Goal: Task Accomplishment & Management: Manage account settings

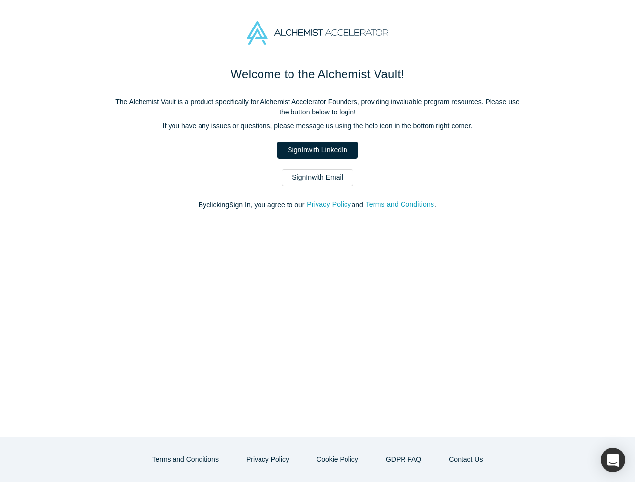
click at [337, 150] on link "Sign In with LinkedIn" at bounding box center [317, 150] width 80 height 17
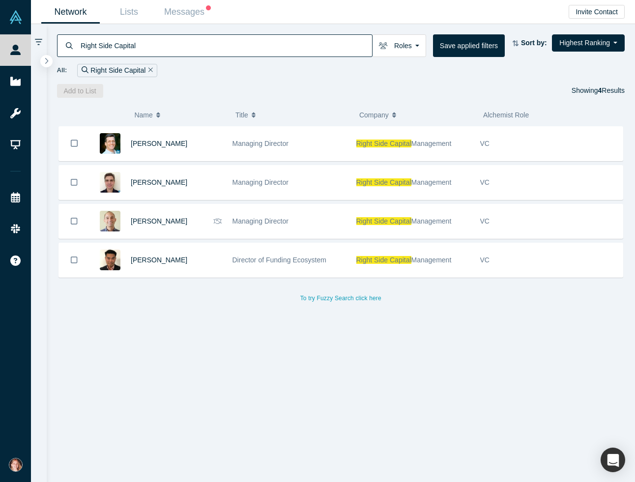
click at [151, 70] on icon "Remove Filter" at bounding box center [150, 69] width 4 height 7
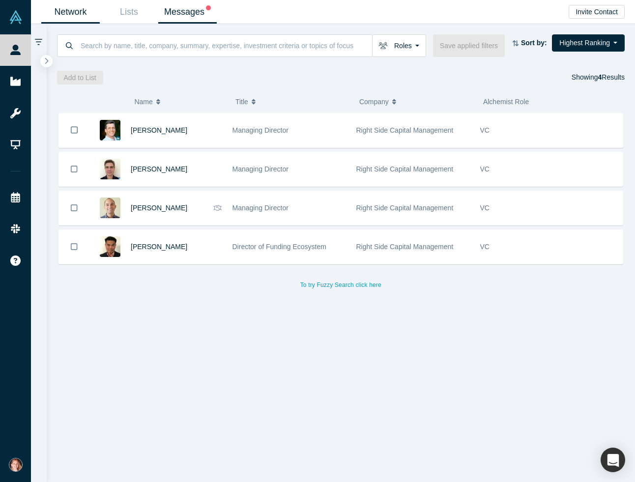
click at [200, 9] on link "Messages" at bounding box center [187, 11] width 59 height 23
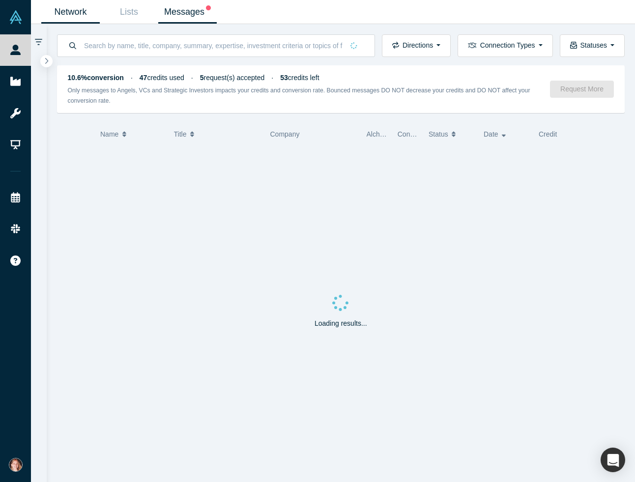
click at [78, 16] on link "Network" at bounding box center [70, 11] width 59 height 23
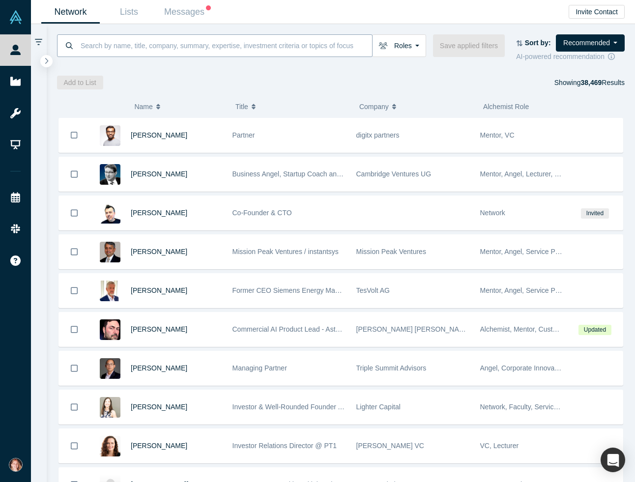
click at [271, 49] on input at bounding box center [226, 45] width 293 height 23
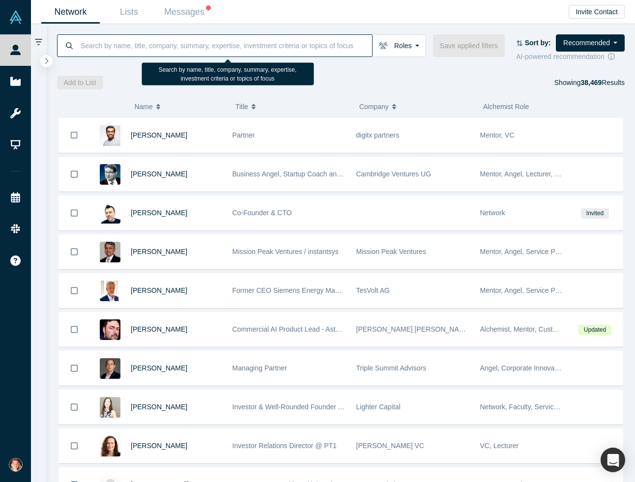
click at [281, 49] on input at bounding box center [226, 45] width 293 height 23
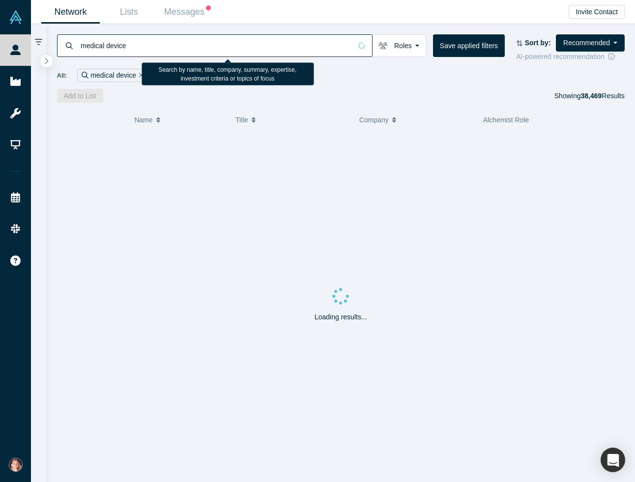
type input "medical device"
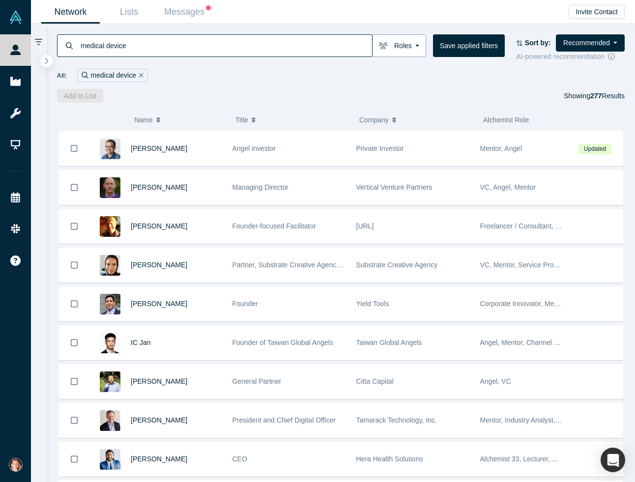
click at [417, 48] on button "Roles" at bounding box center [399, 45] width 54 height 23
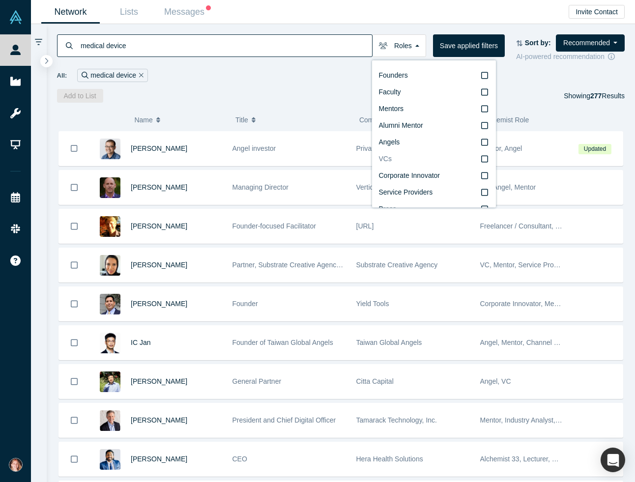
click at [431, 159] on label "VCs" at bounding box center [434, 159] width 110 height 17
click at [0, 0] on input "VCs" at bounding box center [0, 0] width 0 height 0
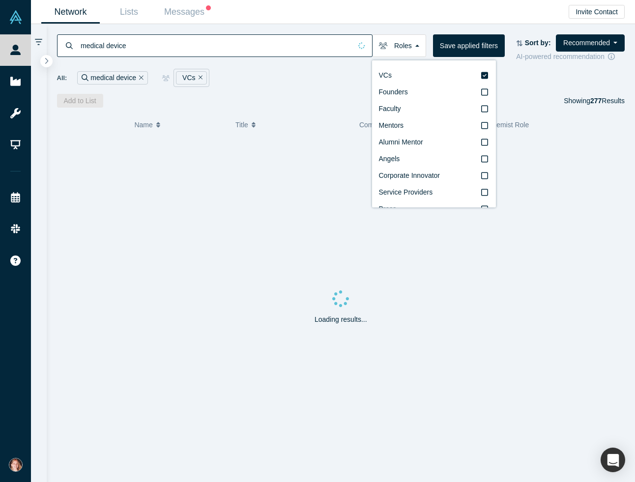
scroll to position [17, 0]
click at [0, 0] on input "Corporate Innovator" at bounding box center [0, 0] width 0 height 0
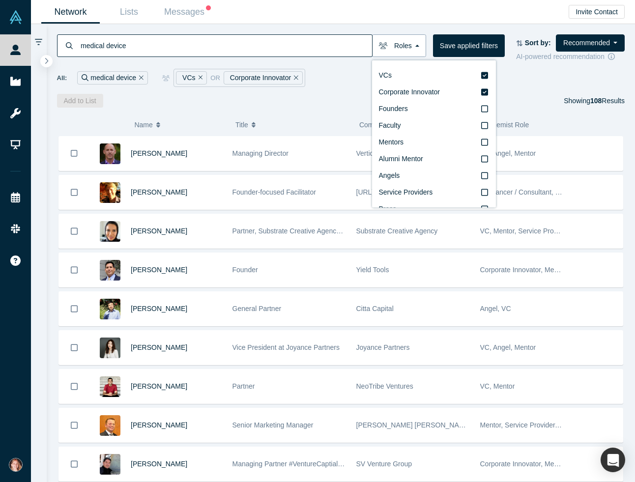
click at [401, 35] on button "Roles" at bounding box center [399, 45] width 54 height 23
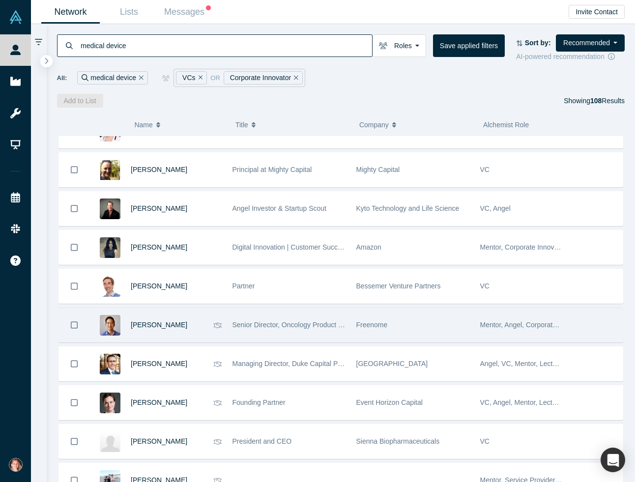
scroll to position [3706, 0]
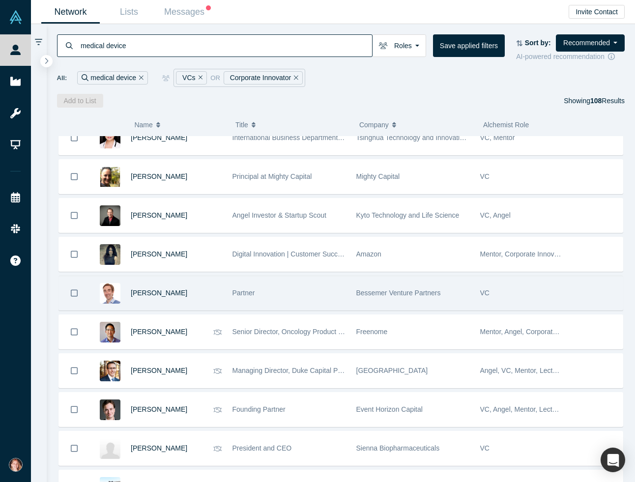
click at [350, 297] on div "Partner" at bounding box center [289, 293] width 124 height 34
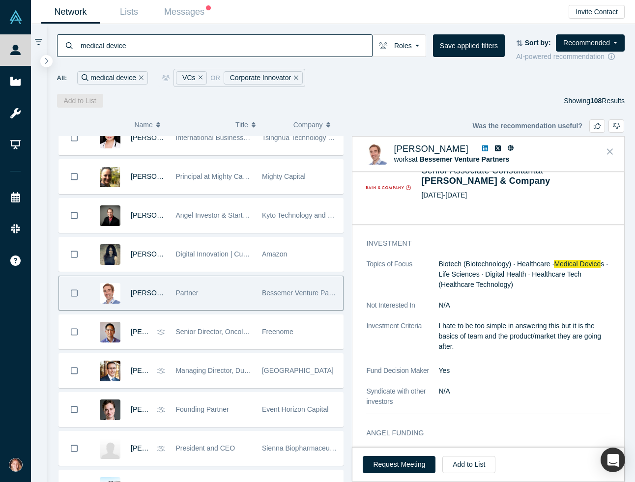
scroll to position [509, 0]
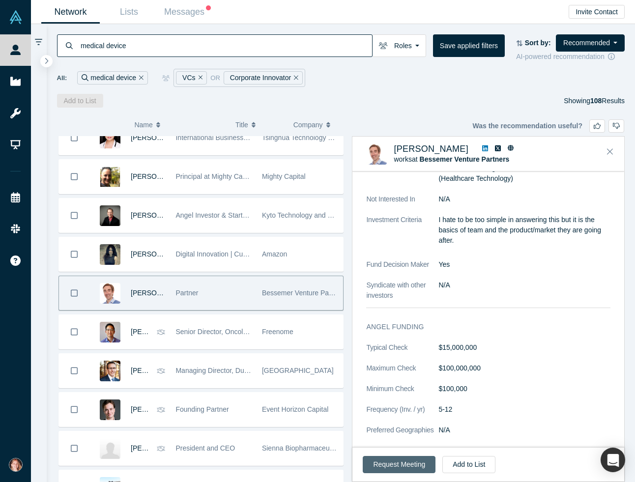
click at [400, 462] on button "Request Meeting" at bounding box center [399, 464] width 73 height 17
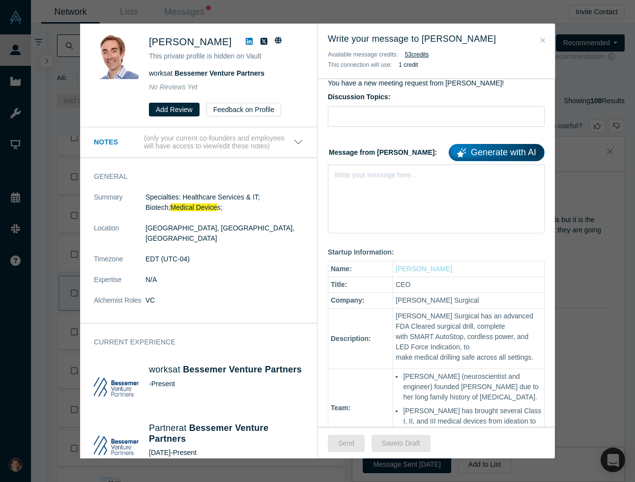
scroll to position [176, 0]
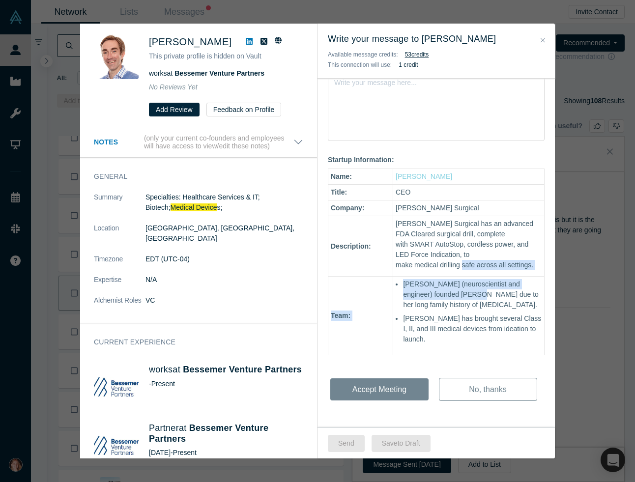
drag, startPoint x: 459, startPoint y: 262, endPoint x: 459, endPoint y: 298, distance: 36.9
click at [459, 298] on div "Hi [PERSON_NAME] - You have a new meeting request from [PERSON_NAME]! Discussio…" at bounding box center [436, 195] width 237 height 466
click at [472, 268] on div "Hi [PERSON_NAME] - You have a new meeting request from [PERSON_NAME]! Discussio…" at bounding box center [436, 195] width 237 height 466
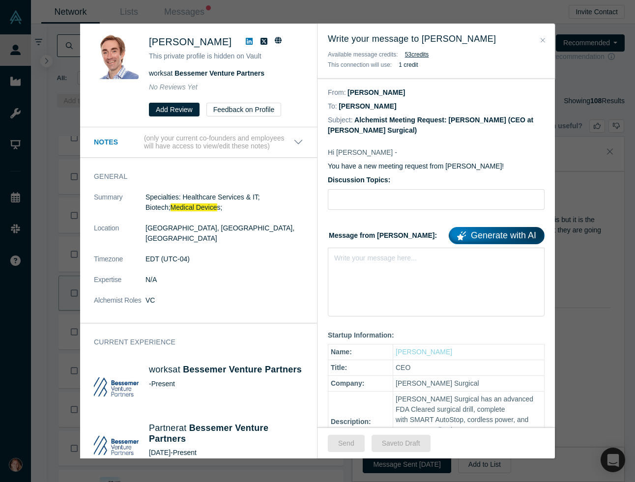
click at [543, 34] on h3 "Write your message to [PERSON_NAME]" at bounding box center [436, 38] width 217 height 13
click at [539, 38] on button "Close" at bounding box center [543, 40] width 10 height 11
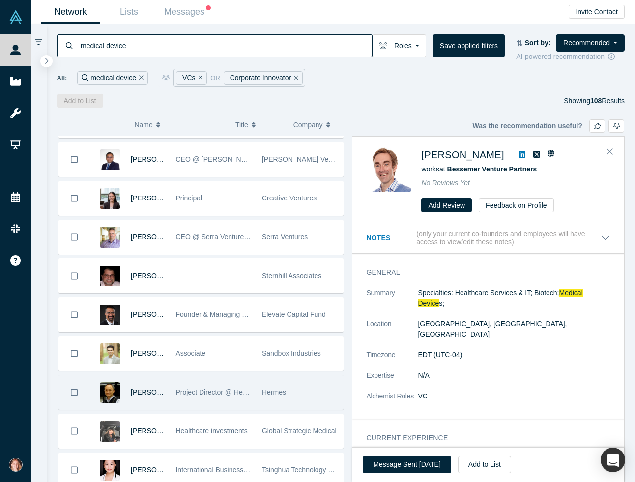
scroll to position [3164, 0]
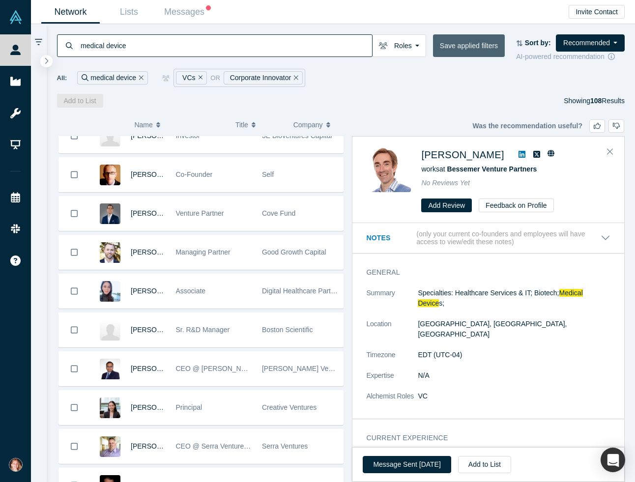
click at [464, 46] on button "Save applied filters" at bounding box center [469, 45] width 72 height 23
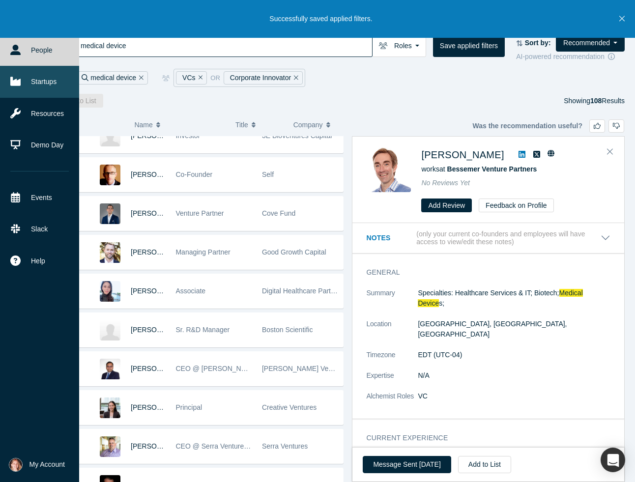
click at [48, 84] on link "Startups" at bounding box center [39, 81] width 79 height 31
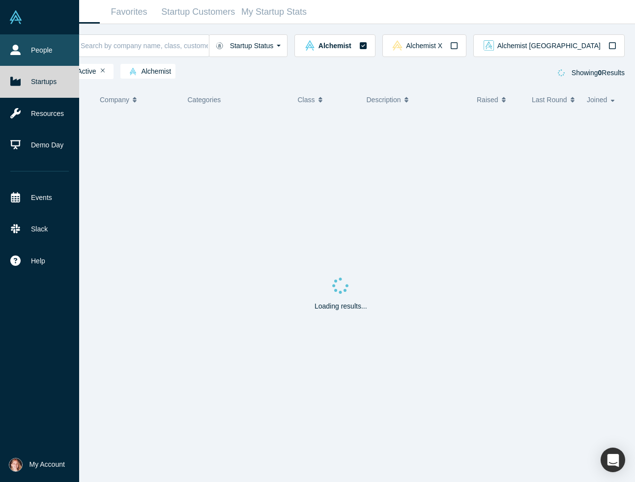
click at [49, 45] on link "People" at bounding box center [39, 49] width 79 height 31
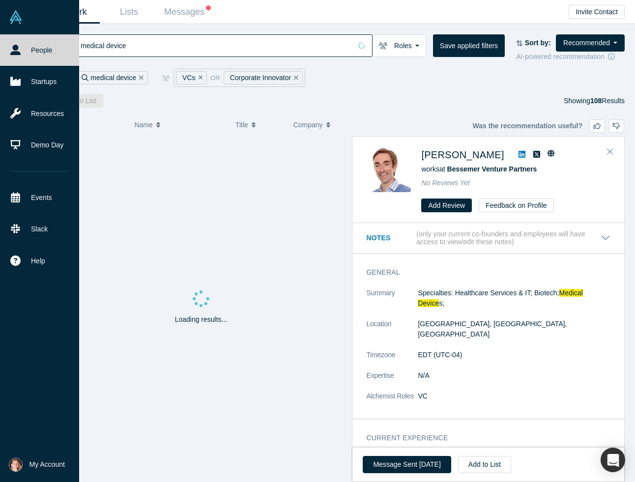
click at [31, 463] on span "My Account" at bounding box center [47, 465] width 35 height 10
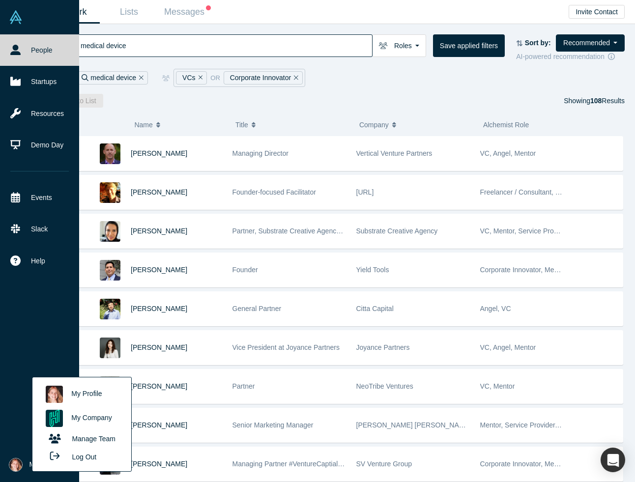
click at [85, 417] on link "My Company" at bounding box center [82, 419] width 82 height 24
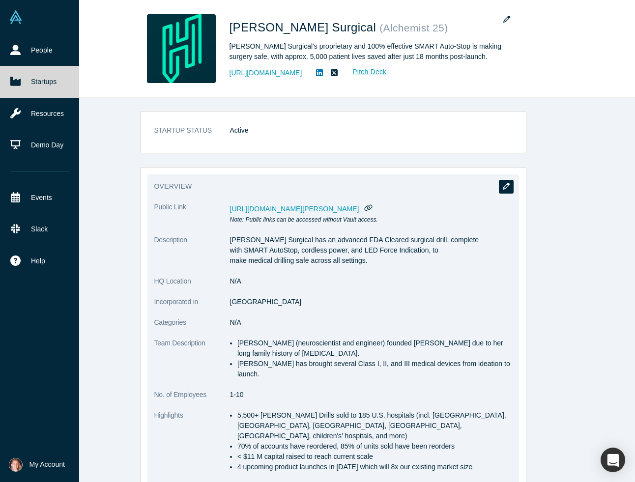
click at [499, 183] on button "button" at bounding box center [506, 187] width 15 height 14
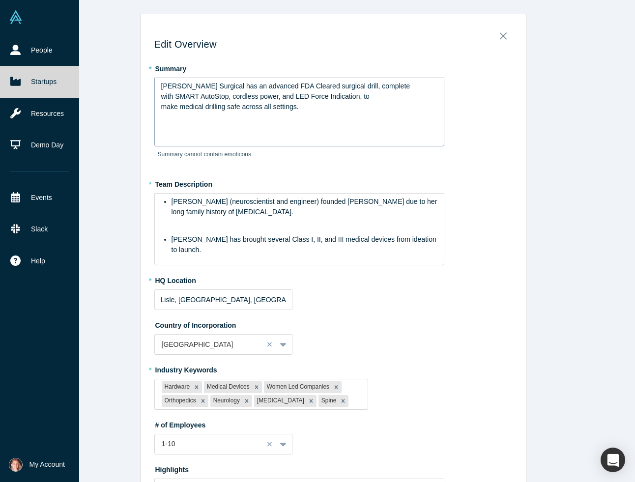
click at [230, 118] on div "[PERSON_NAME] Surgical has an advanced FDA Cleared surgical drill, complete wit…" at bounding box center [299, 112] width 290 height 69
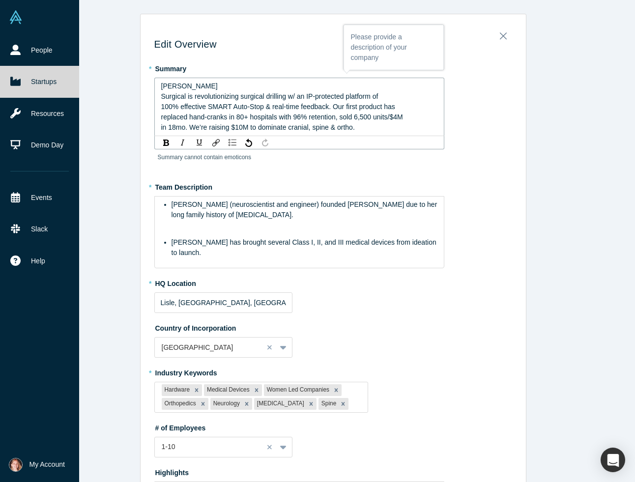
click at [320, 96] on span "Surgical is revolutionizing surgical drilling w/ an IP-protected platform of" at bounding box center [269, 96] width 217 height 8
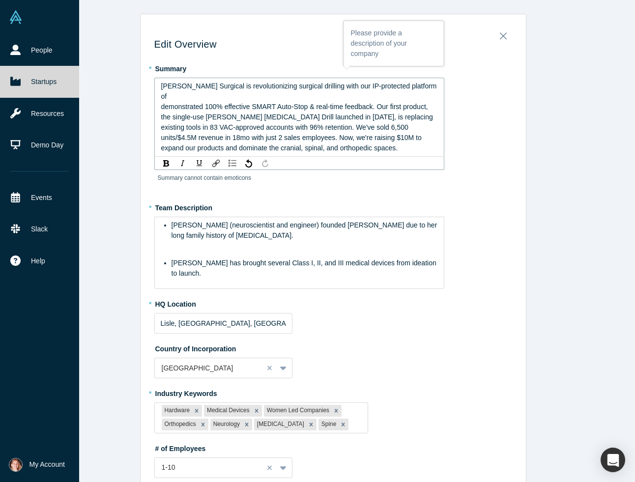
scroll to position [16, 0]
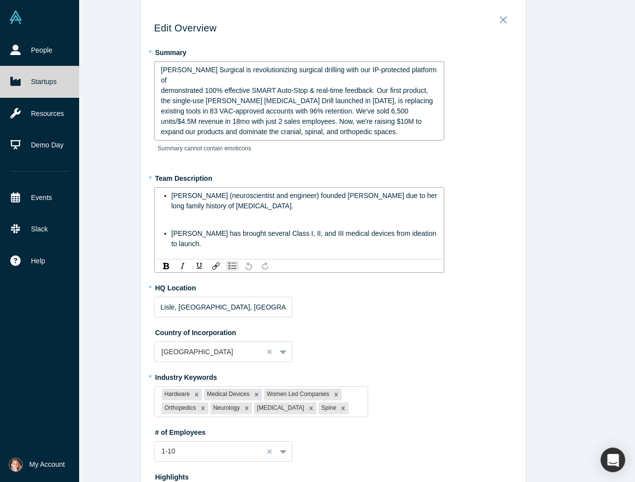
click at [213, 218] on div "[PERSON_NAME] (neuroscientist and engineer) founded [PERSON_NAME] due to her lo…" at bounding box center [299, 220] width 277 height 59
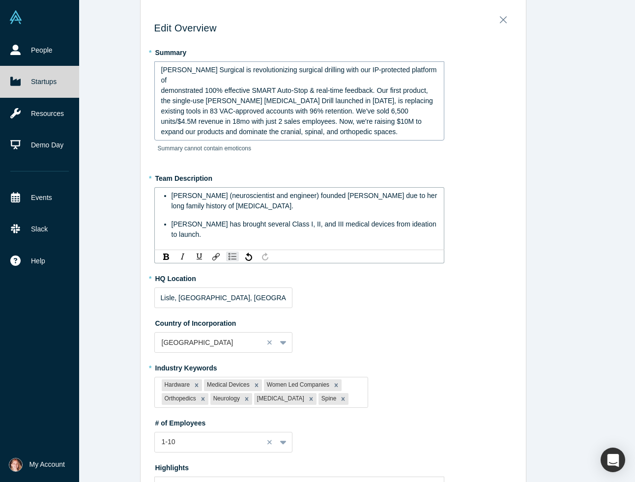
click at [223, 235] on div "[PERSON_NAME] (neuroscientist and engineer) founded [PERSON_NAME] due to her lo…" at bounding box center [299, 218] width 290 height 63
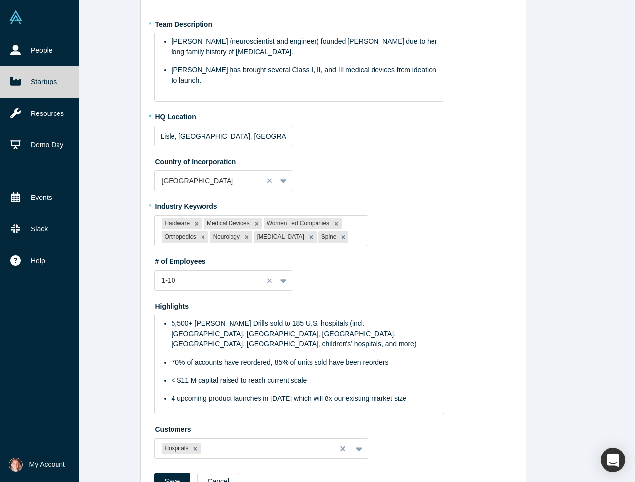
click at [408, 235] on div "* Industry Keywords Hardware Medical Devices Women Led Companies Orthopedics Ne…" at bounding box center [333, 222] width 358 height 48
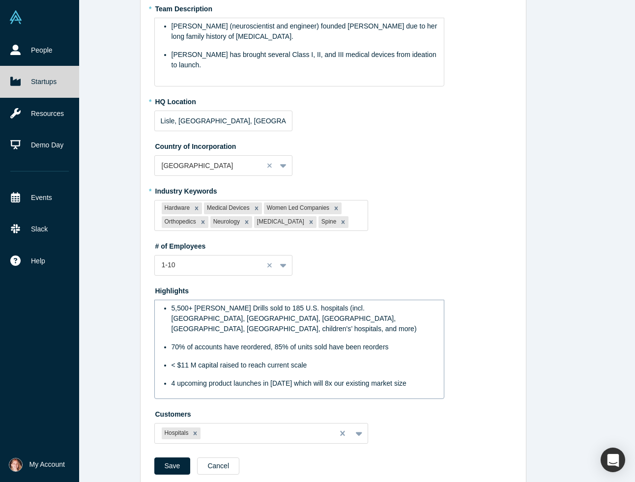
click at [296, 304] on span "5,500+ [PERSON_NAME] Drills sold to 185 U.S. hospitals (incl. [GEOGRAPHIC_DATA]…" at bounding box center [294, 318] width 245 height 29
click at [255, 361] on span "< $11 M capital raised to reach current scale" at bounding box center [240, 365] width 136 height 8
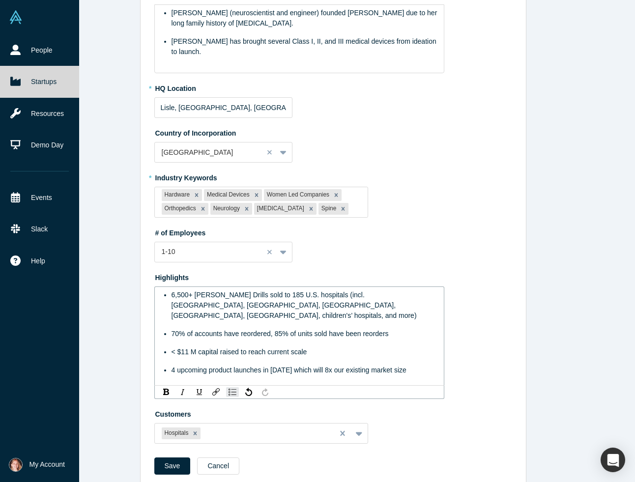
click at [318, 330] on span "70% of accounts have reordered, 85% of units sold have been reorders" at bounding box center [280, 334] width 217 height 8
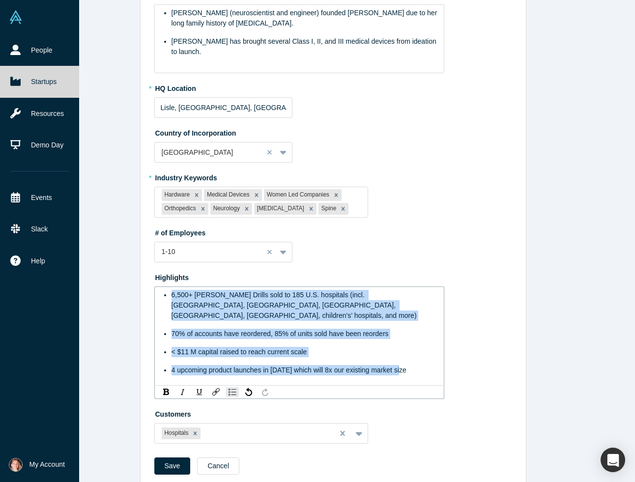
click at [310, 342] on ul "6,500+ [PERSON_NAME] Drills sold to 185 U.S. hospitals (incl. [GEOGRAPHIC_DATA]…" at bounding box center [299, 333] width 277 height 86
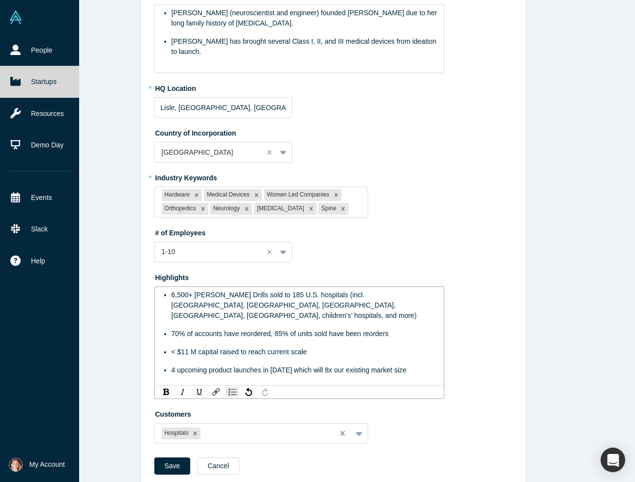
click at [314, 347] on div "< $11 M capital raised to reach current scale" at bounding box center [305, 352] width 266 height 10
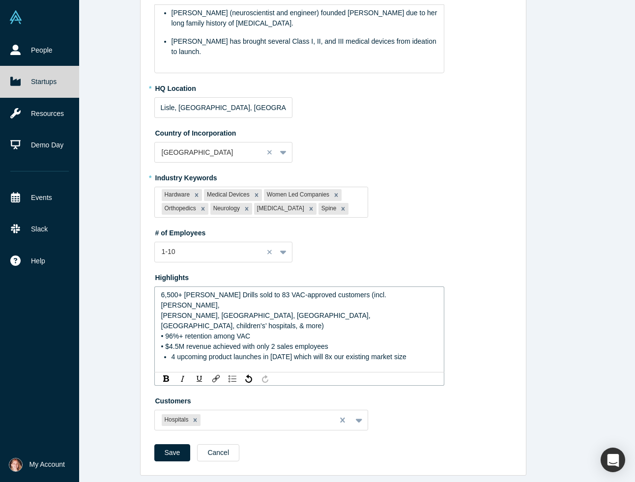
scroll to position [176, 0]
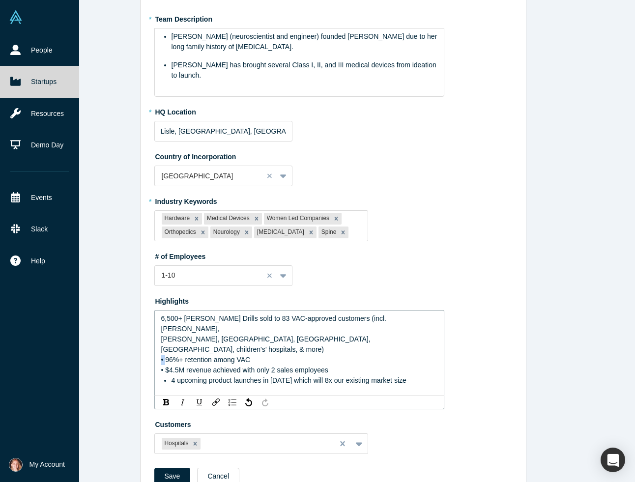
copy span "•"
paste div "rdw-editor"
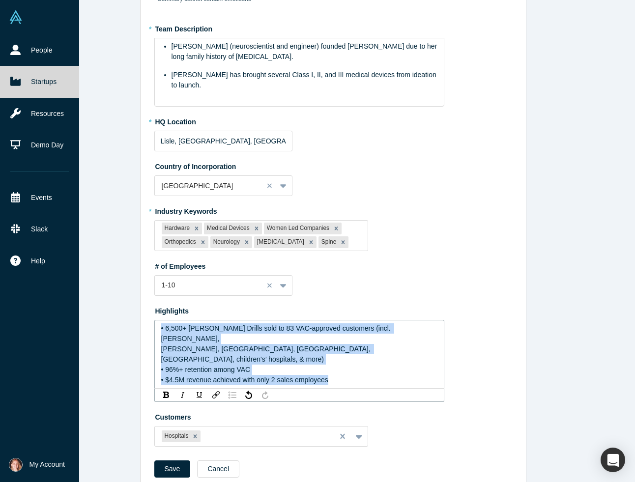
click at [233, 392] on img "rdw-list-control" at bounding box center [233, 395] width 8 height 7
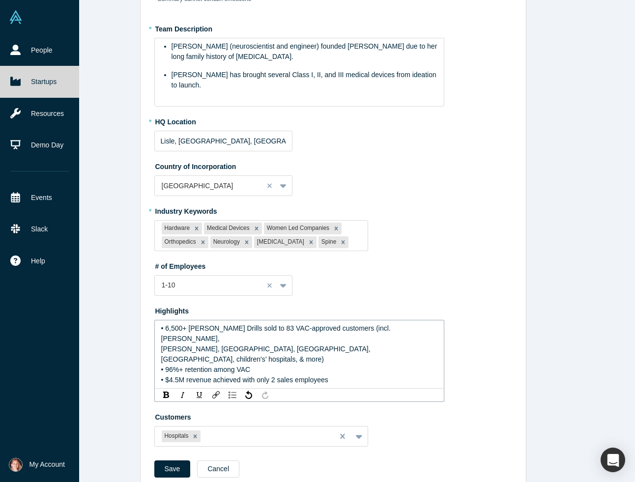
scroll to position [189, 0]
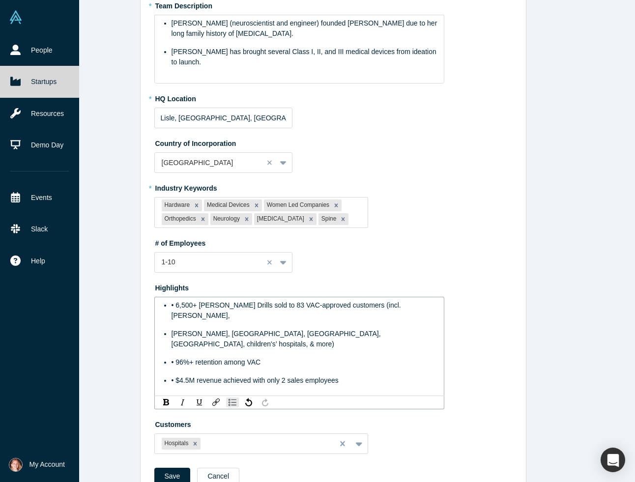
click at [287, 357] on div "• 96%+ retention among VAC" at bounding box center [305, 362] width 266 height 10
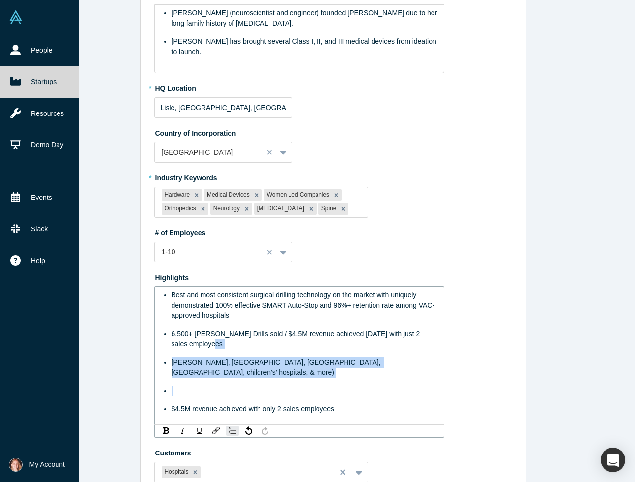
click at [336, 295] on span "Best and most consistent surgical drilling technology on the market with unique…" at bounding box center [304, 305] width 264 height 29
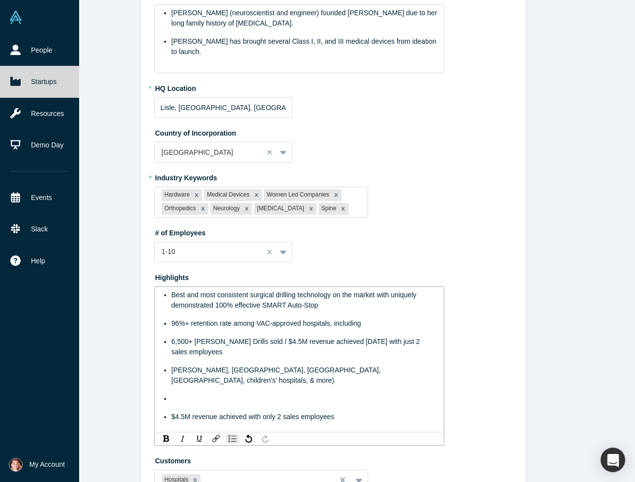
click at [313, 366] on span "[PERSON_NAME], [GEOGRAPHIC_DATA], [GEOGRAPHIC_DATA], [GEOGRAPHIC_DATA], childre…" at bounding box center [277, 375] width 211 height 18
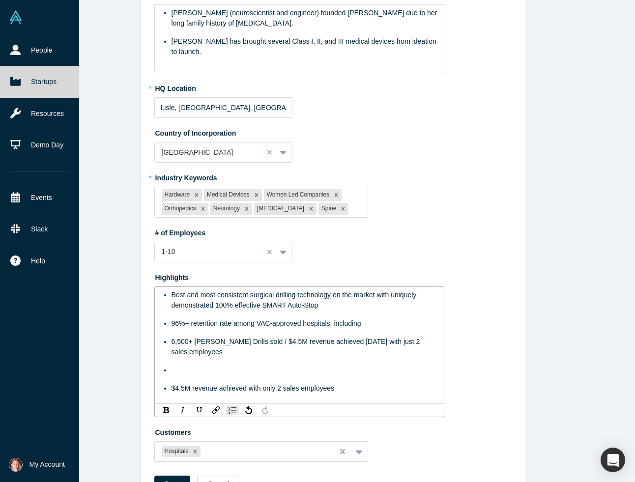
click at [382, 319] on div "96%+ retention rate among VAC-approved hospitals, including" at bounding box center [305, 324] width 266 height 10
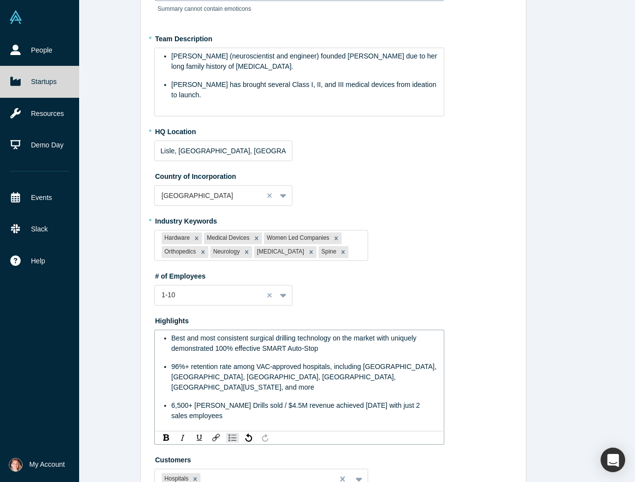
scroll to position [202, 0]
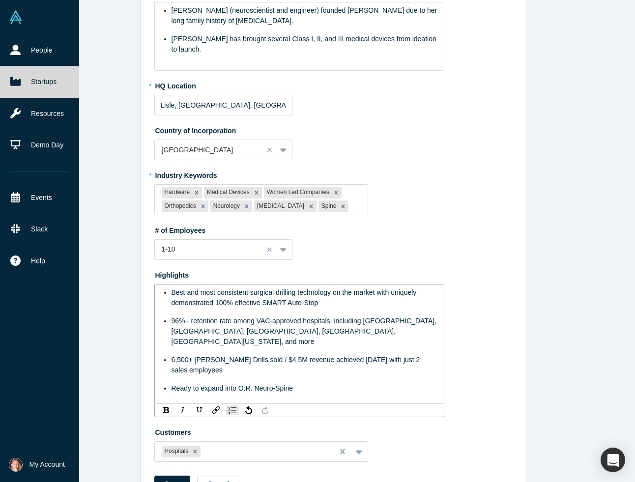
click at [221, 356] on span "6,500+ [PERSON_NAME] Drills sold / $4.5M revenue achieved [DATE] with just 2 sa…" at bounding box center [297, 365] width 251 height 18
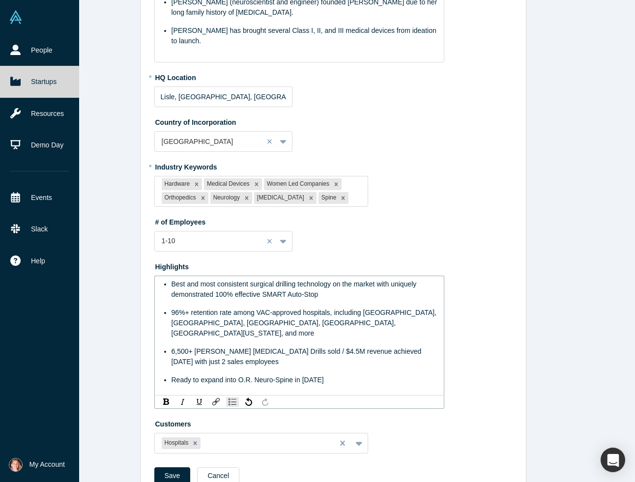
scroll to position [212, 0]
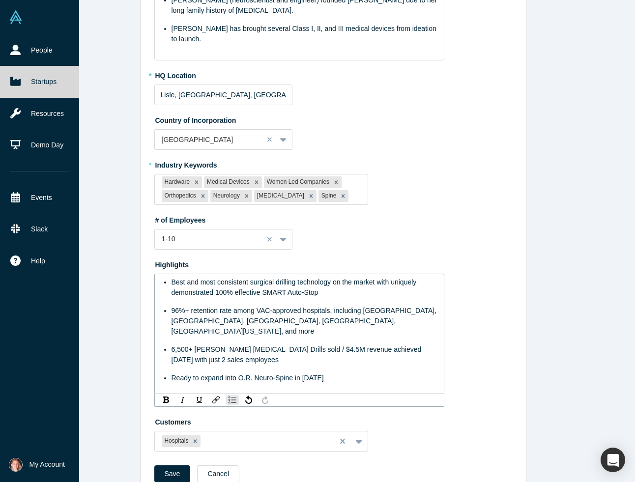
click at [179, 374] on span "Ready to expand into O.R. Neuro-Spine in [DATE]" at bounding box center [248, 378] width 152 height 8
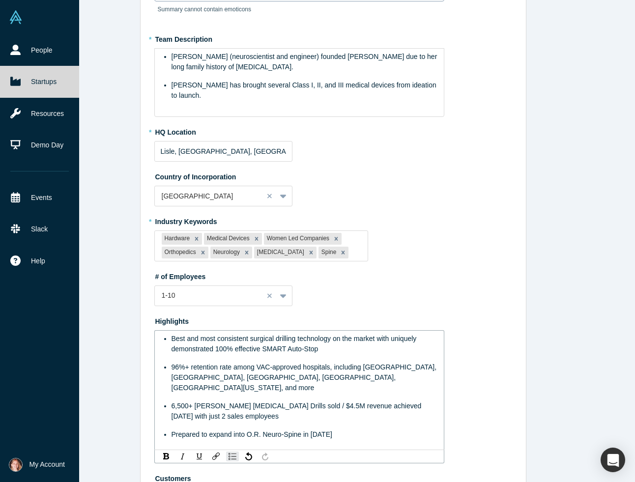
scroll to position [189, 0]
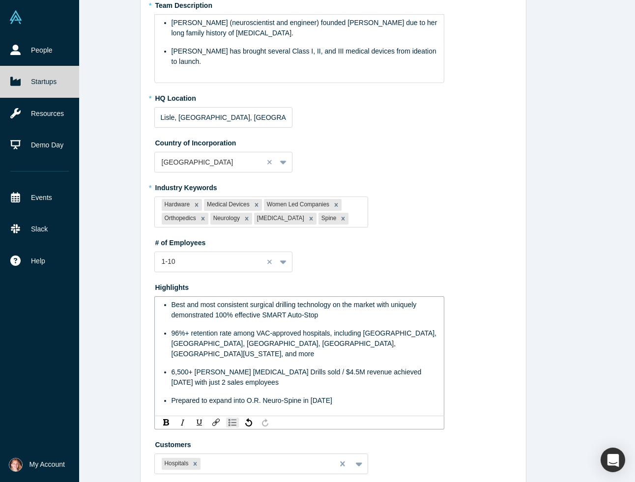
click at [236, 397] on span "Prepared to expand into O.R. Neuro-Spine in [DATE]" at bounding box center [252, 401] width 161 height 8
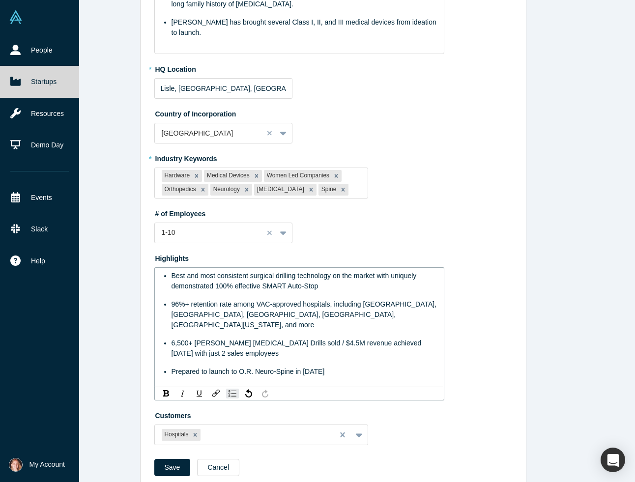
scroll to position [0, 0]
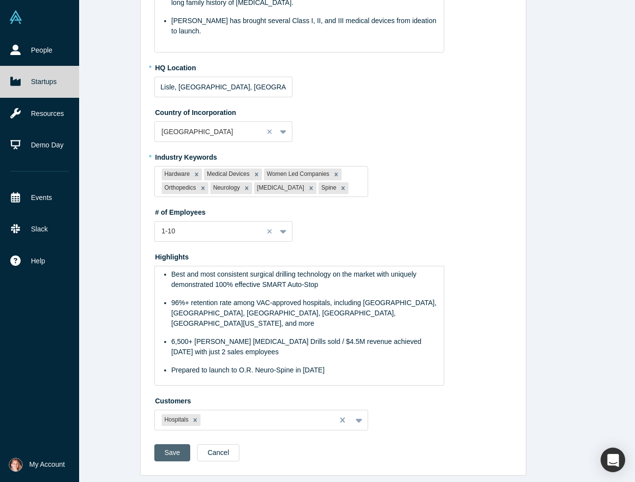
click at [166, 452] on button "Save" at bounding box center [172, 452] width 36 height 17
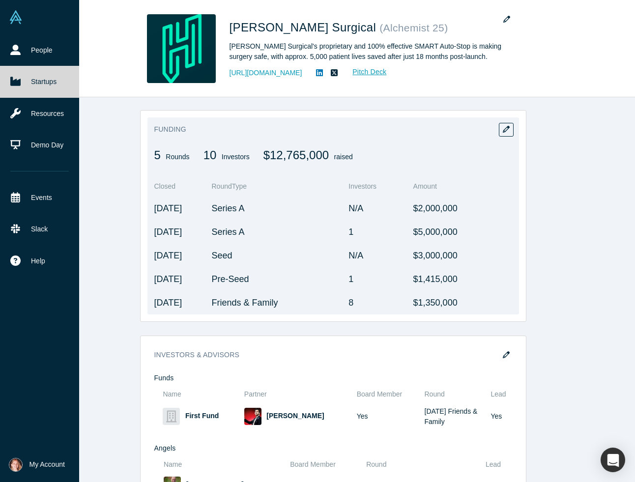
scroll to position [672, 0]
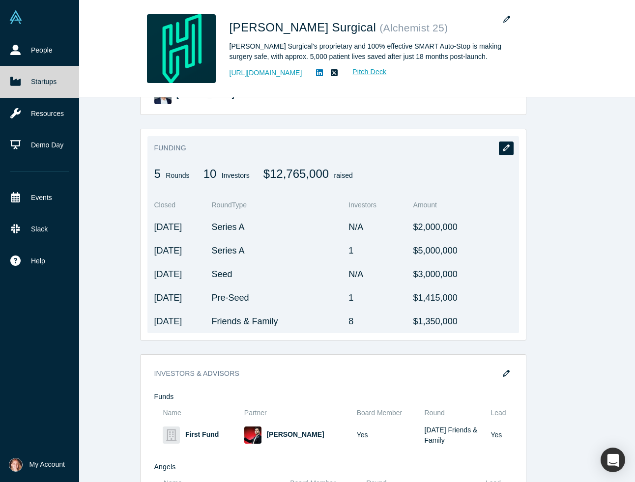
click at [507, 142] on button "button" at bounding box center [506, 149] width 15 height 14
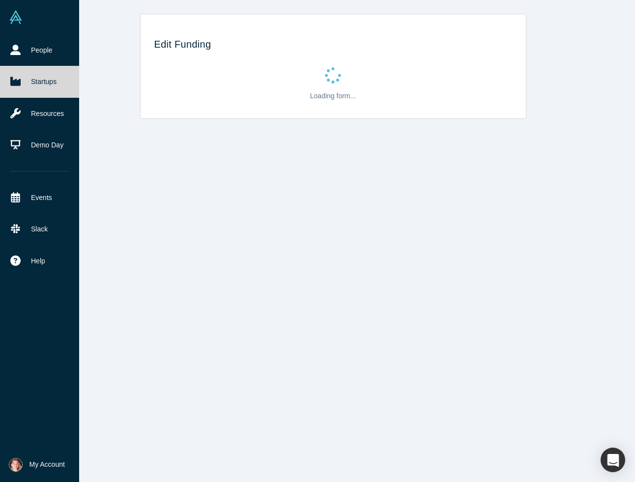
scroll to position [0, 0]
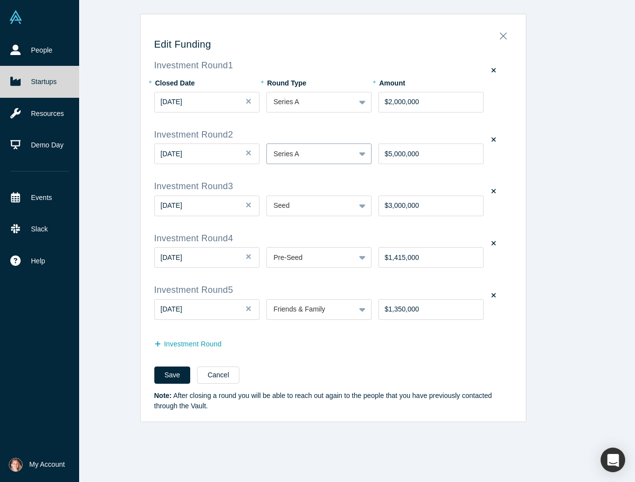
click at [346, 154] on div at bounding box center [311, 154] width 74 height 12
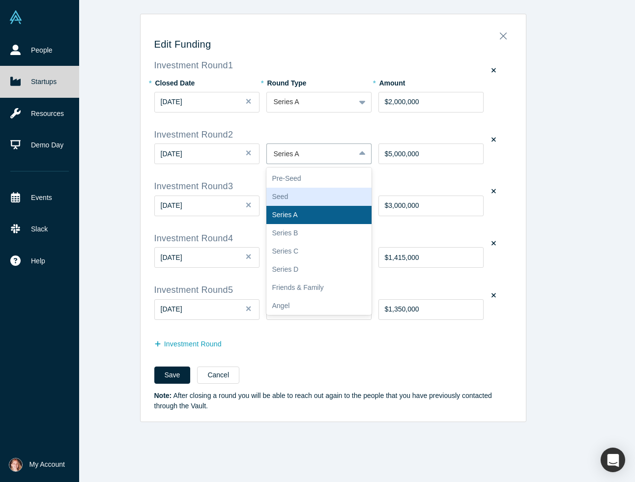
click at [331, 200] on div "Seed" at bounding box center [318, 197] width 105 height 18
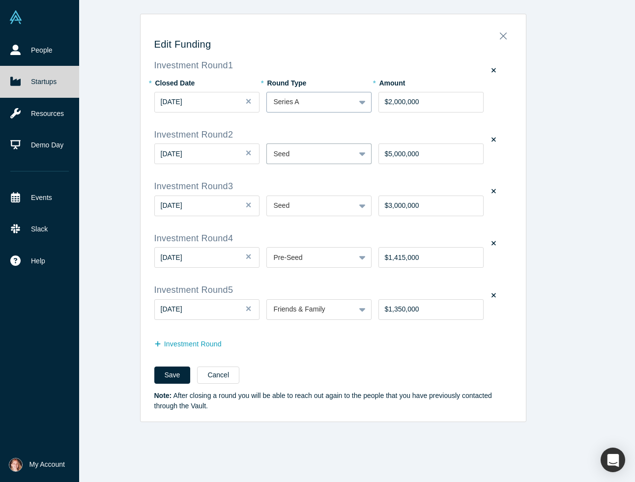
click at [354, 108] on div "Series A" at bounding box center [311, 102] width 88 height 16
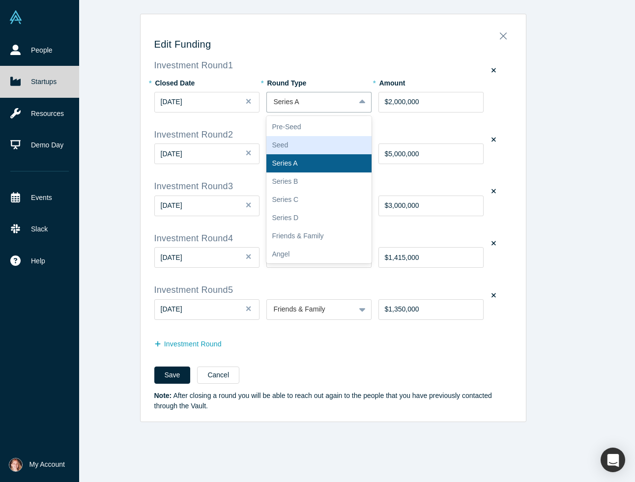
click at [338, 143] on div "Seed" at bounding box center [318, 145] width 105 height 18
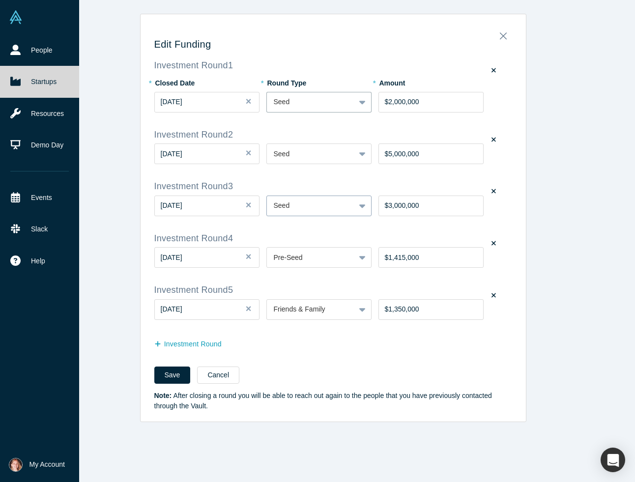
click at [347, 205] on div at bounding box center [311, 206] width 74 height 12
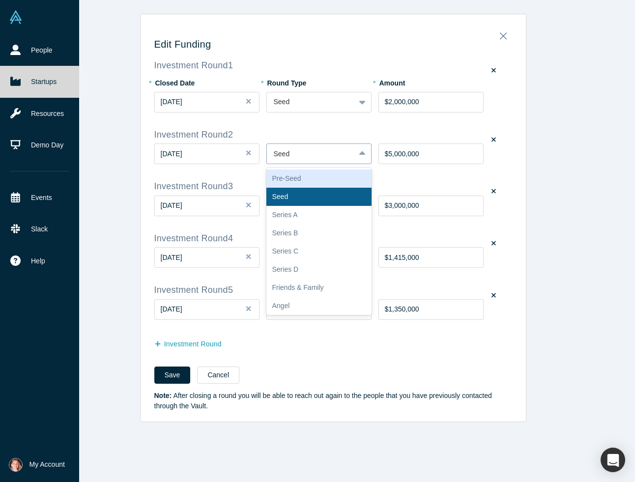
click at [328, 153] on div at bounding box center [311, 154] width 74 height 12
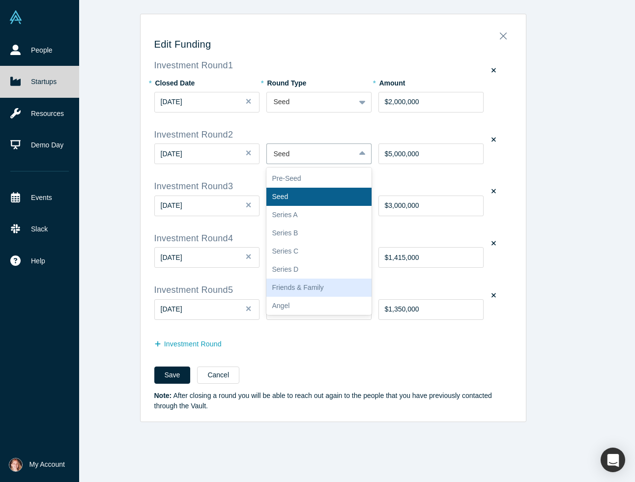
drag, startPoint x: 311, startPoint y: 294, endPoint x: 311, endPoint y: 303, distance: 8.9
click at [311, 303] on div "Pre-Seed Seed Series A Series B Series C Series D Friends & Family Angel Self B…" at bounding box center [318, 242] width 105 height 148
click at [311, 303] on div "Angel" at bounding box center [318, 306] width 105 height 18
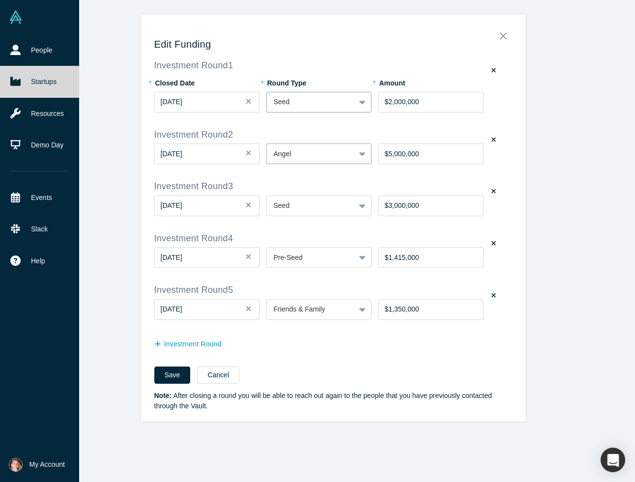
click at [304, 101] on div at bounding box center [311, 102] width 74 height 12
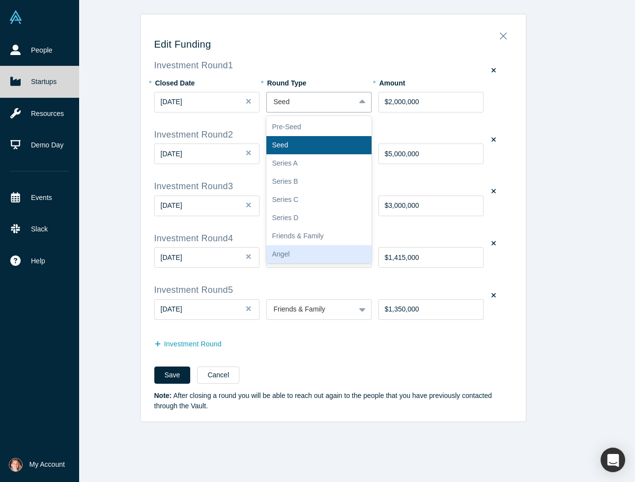
click at [295, 257] on div "Angel" at bounding box center [318, 254] width 105 height 18
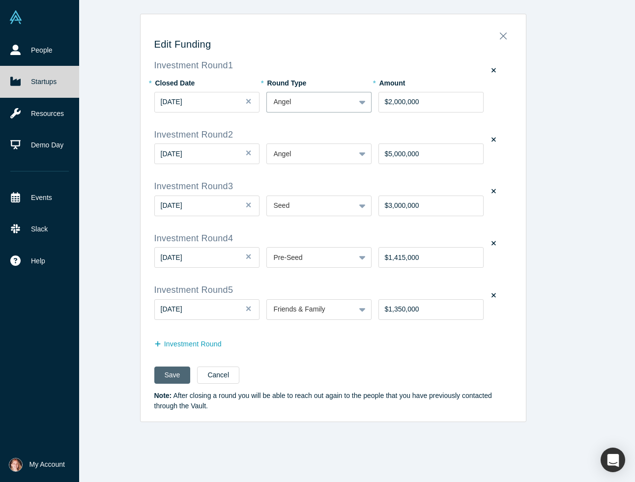
click at [173, 377] on button "Save" at bounding box center [172, 375] width 36 height 17
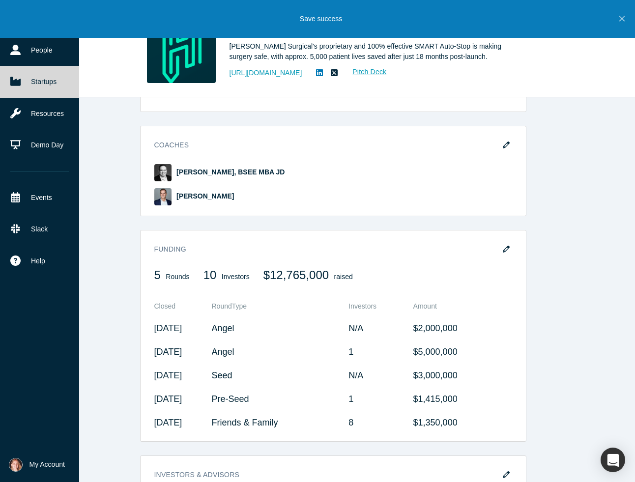
scroll to position [537, 0]
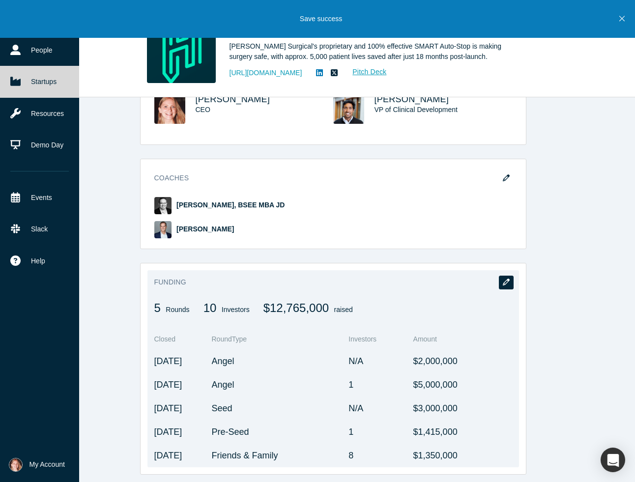
click at [512, 276] on button "button" at bounding box center [506, 283] width 15 height 14
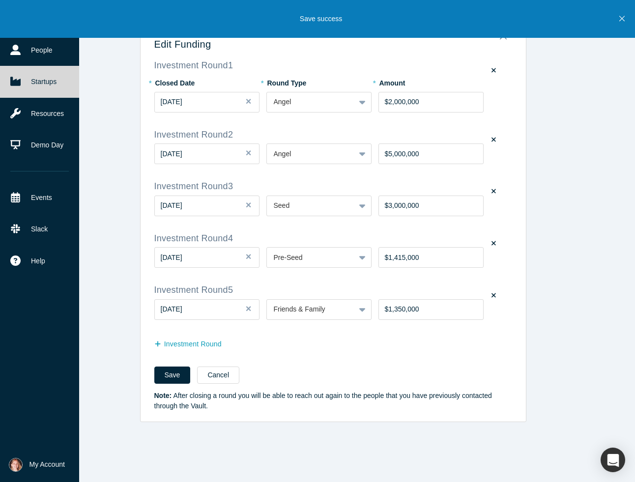
scroll to position [0, 0]
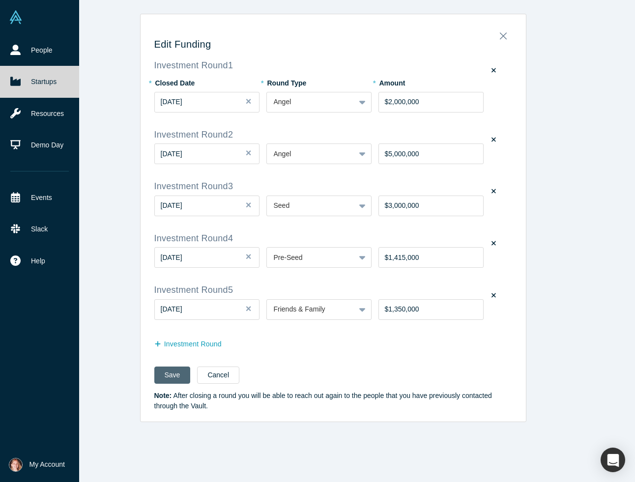
click at [172, 383] on button "Save" at bounding box center [172, 375] width 36 height 17
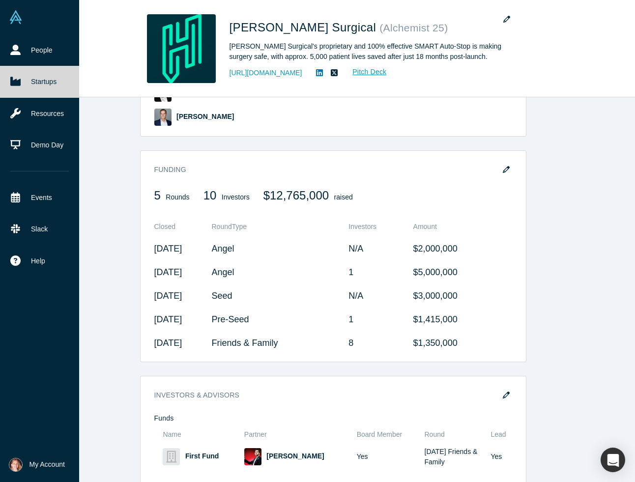
scroll to position [660, 0]
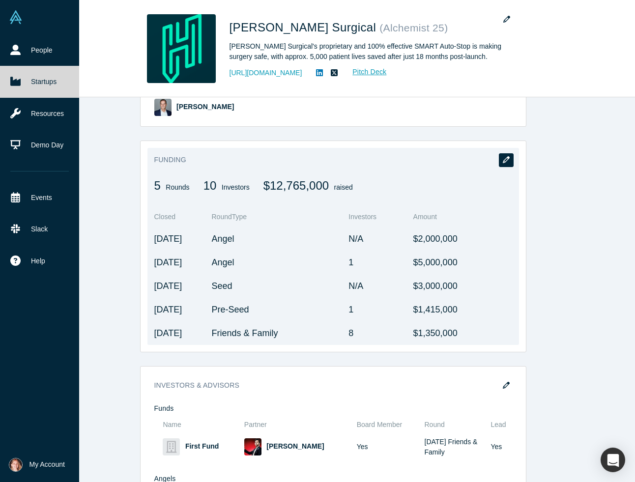
click at [505, 156] on icon "button" at bounding box center [506, 159] width 7 height 7
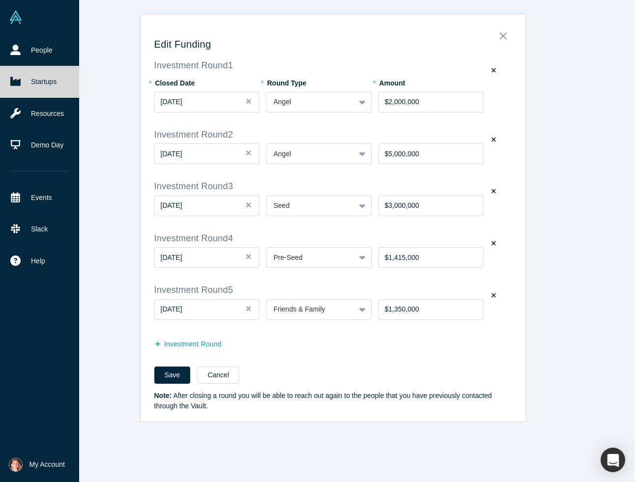
click at [257, 103] on button "Close" at bounding box center [252, 102] width 15 height 21
click at [251, 103] on icon "button" at bounding box center [249, 101] width 6 height 7
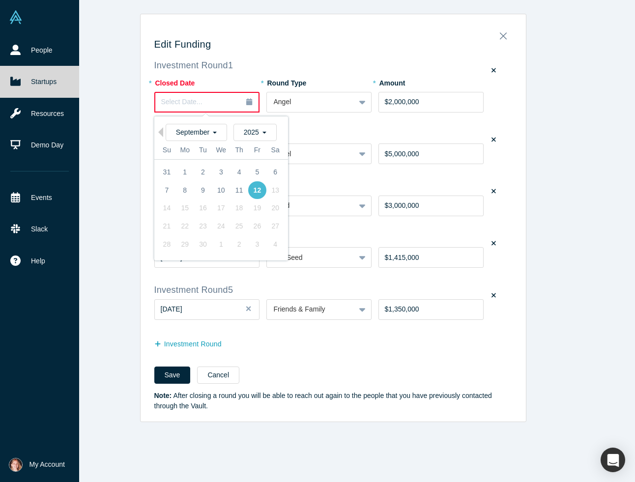
click at [260, 192] on div "12" at bounding box center [257, 190] width 18 height 18
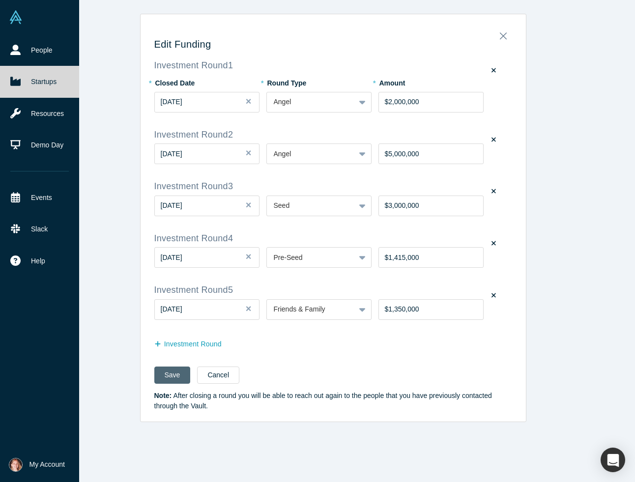
click at [176, 382] on button "Save" at bounding box center [172, 375] width 36 height 17
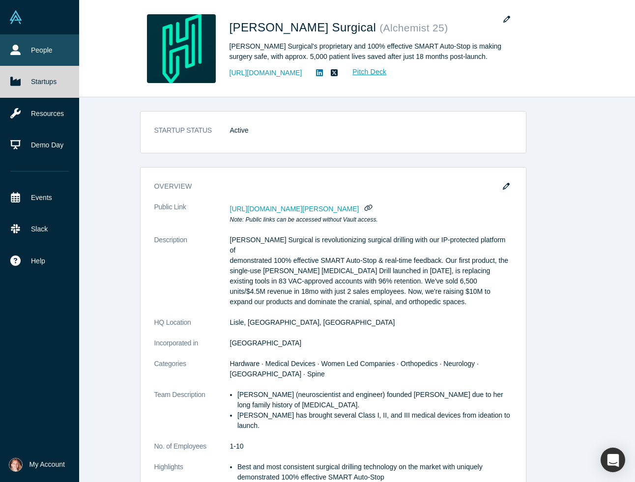
click at [41, 51] on link "People" at bounding box center [39, 49] width 79 height 31
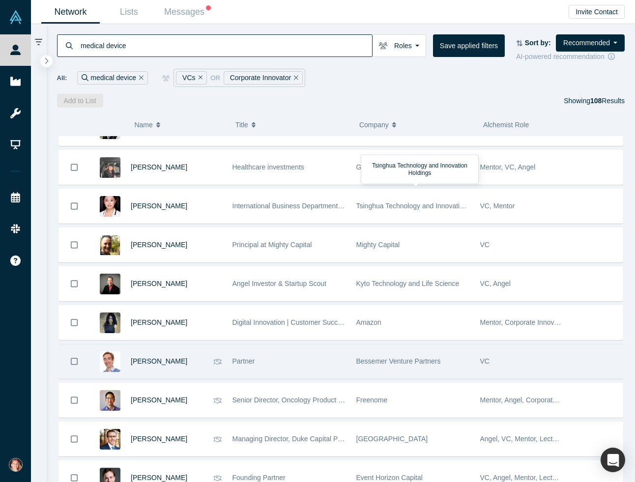
scroll to position [3638, 0]
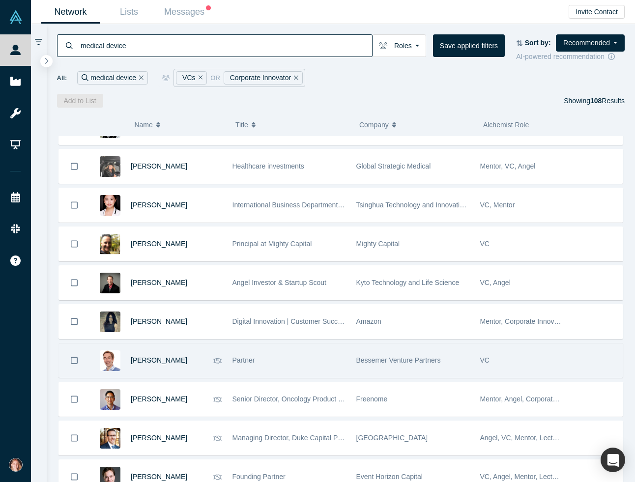
click at [376, 370] on div "Bessemer Venture Partners" at bounding box center [413, 361] width 114 height 34
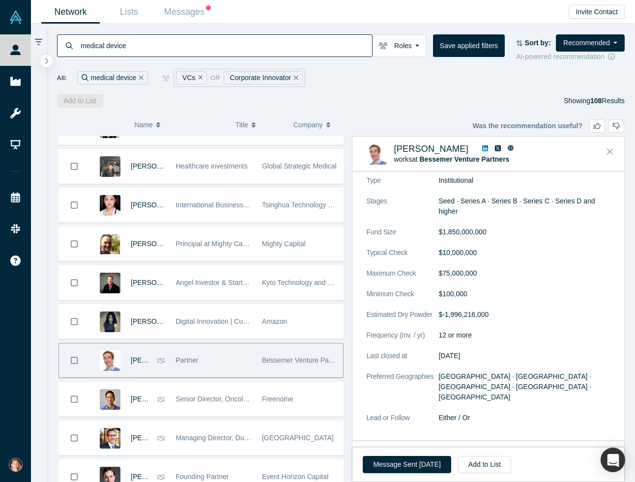
scroll to position [0, 0]
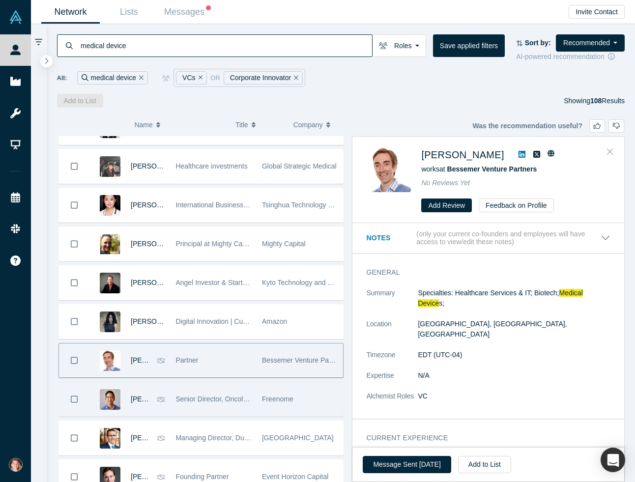
drag, startPoint x: 613, startPoint y: 150, endPoint x: 434, endPoint y: 411, distance: 315.7
click at [613, 150] on icon "Close" at bounding box center [610, 151] width 6 height 9
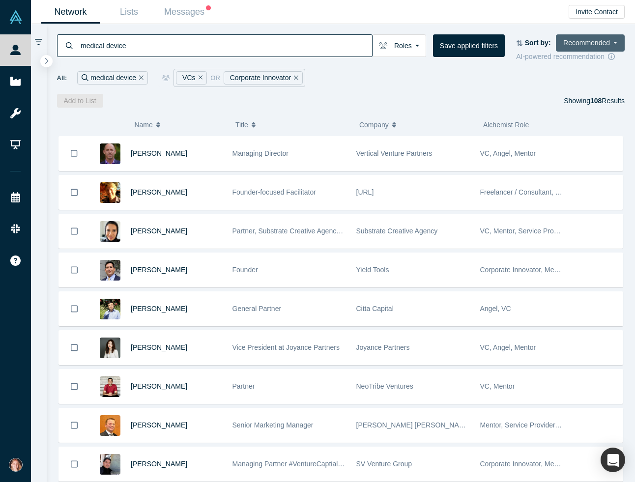
click at [568, 44] on button "Recommended" at bounding box center [590, 42] width 69 height 17
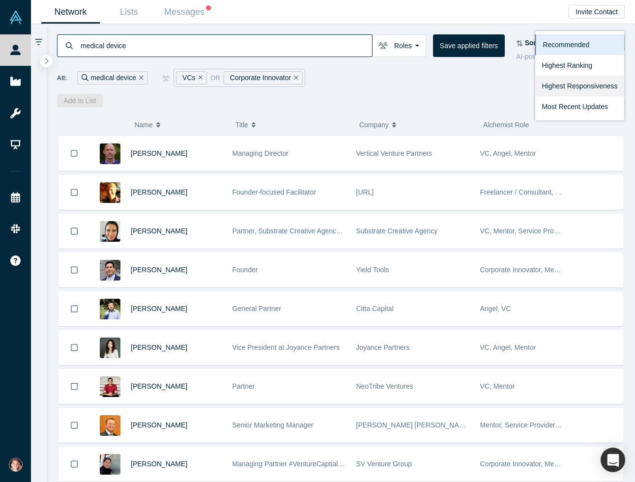
click at [558, 92] on link "Highest Responsiveness" at bounding box center [579, 86] width 89 height 21
